Goal: Browse casually: Explore the website without a specific task or goal

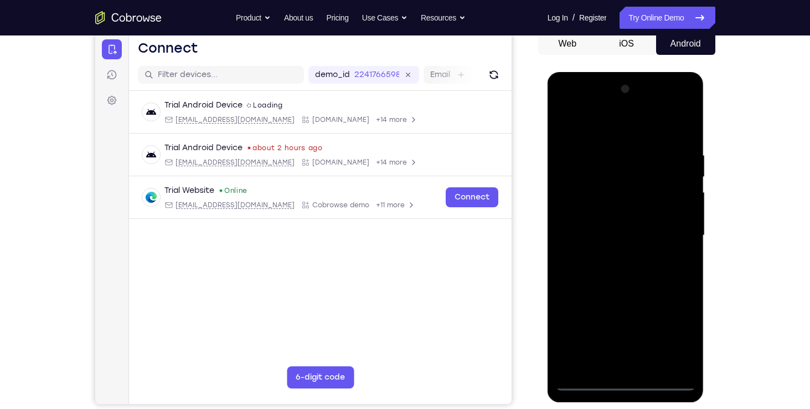
click at [628, 379] on div at bounding box center [625, 235] width 139 height 310
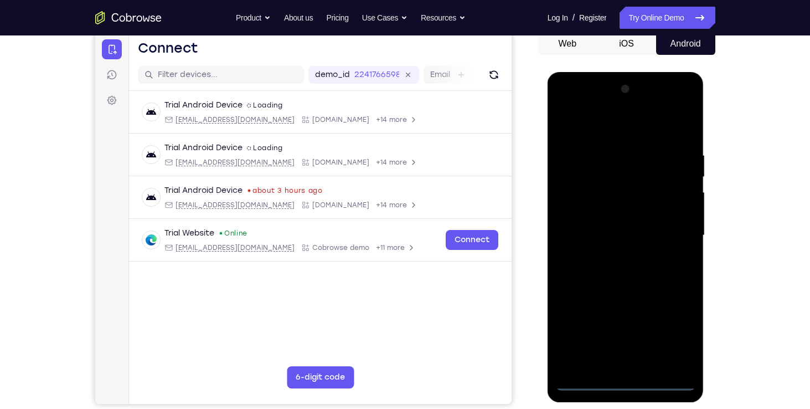
click at [667, 334] on div at bounding box center [625, 235] width 139 height 310
click at [624, 128] on div at bounding box center [625, 235] width 139 height 310
click at [667, 222] on div at bounding box center [625, 235] width 139 height 310
click at [614, 249] on div at bounding box center [625, 235] width 139 height 310
click at [621, 210] on div at bounding box center [625, 235] width 139 height 310
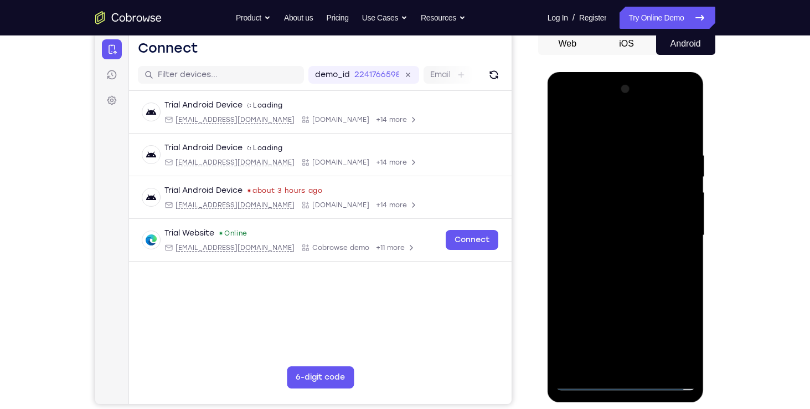
click at [618, 222] on div at bounding box center [625, 235] width 139 height 310
click at [622, 254] on div at bounding box center [625, 235] width 139 height 310
click at [628, 208] on div at bounding box center [625, 235] width 139 height 310
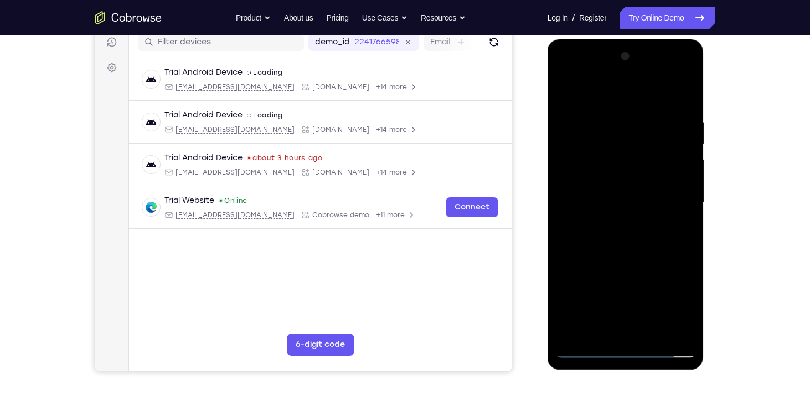
scroll to position [143, 0]
click at [654, 330] on div at bounding box center [625, 203] width 139 height 310
click at [621, 259] on div at bounding box center [625, 203] width 139 height 310
click at [572, 288] on div at bounding box center [625, 203] width 139 height 310
click at [578, 95] on div at bounding box center [625, 203] width 139 height 310
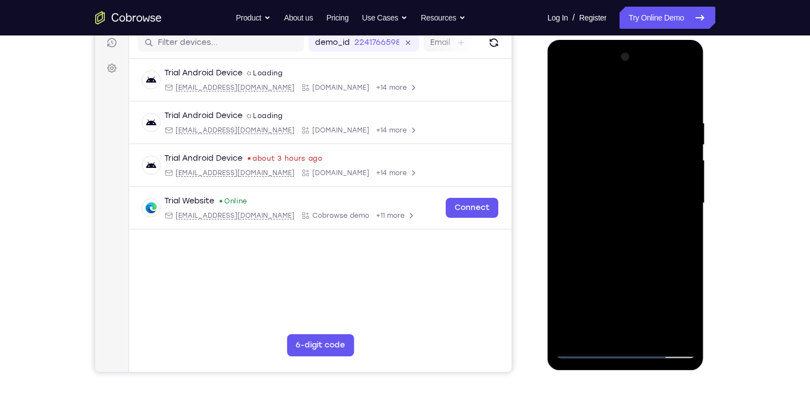
click at [581, 113] on div at bounding box center [625, 203] width 139 height 310
click at [686, 97] on div at bounding box center [625, 203] width 139 height 310
click at [574, 333] on div at bounding box center [625, 203] width 139 height 310
click at [616, 123] on div at bounding box center [625, 203] width 139 height 310
click at [665, 329] on div at bounding box center [625, 203] width 139 height 310
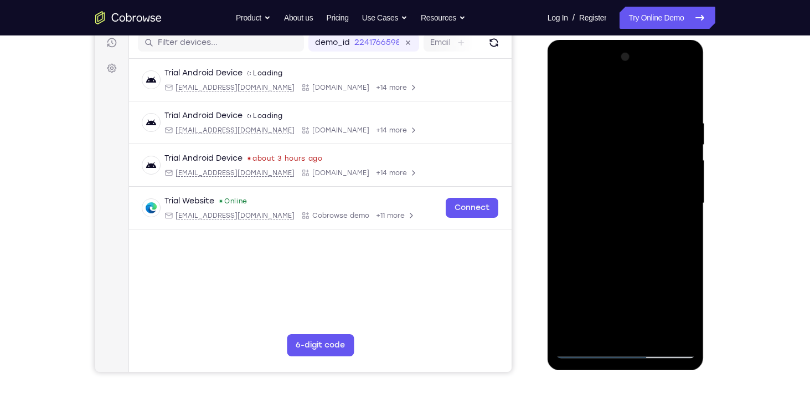
click at [670, 323] on div at bounding box center [625, 203] width 139 height 310
